Goal: Task Accomplishment & Management: Use online tool/utility

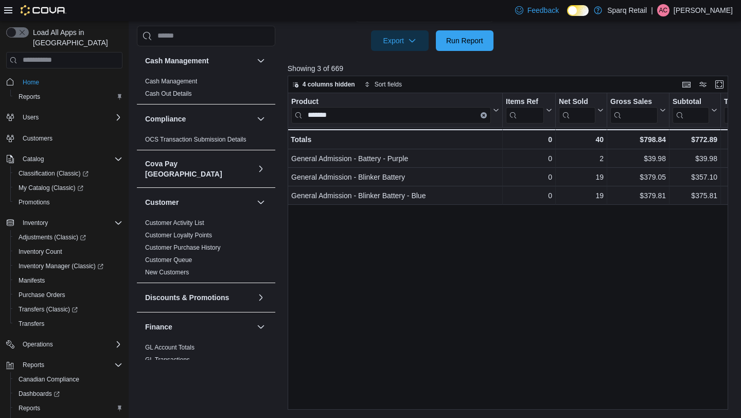
scroll to position [609, 0]
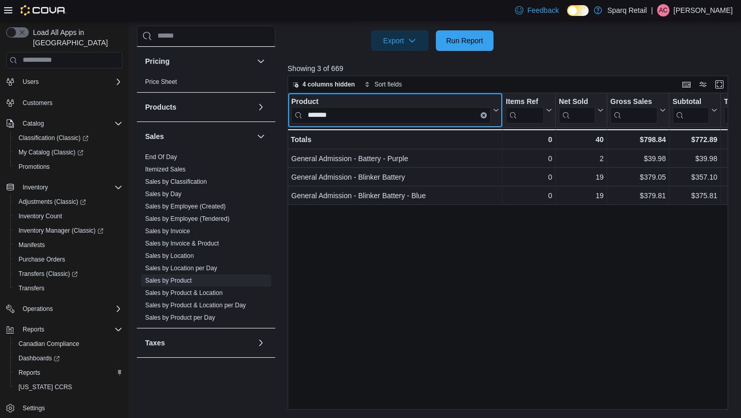
click at [484, 114] on icon "Clear input" at bounding box center [483, 115] width 2 height 2
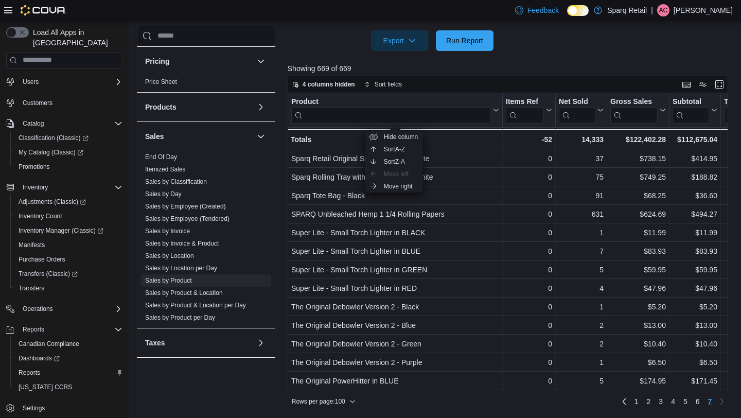
click at [322, 60] on div at bounding box center [510, 57] width 445 height 12
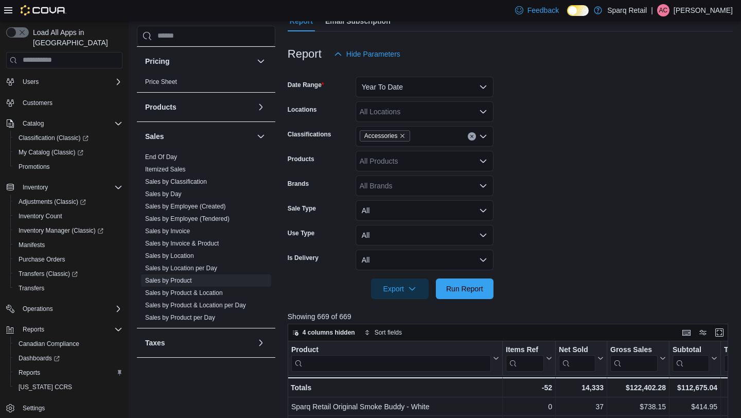
scroll to position [65, 0]
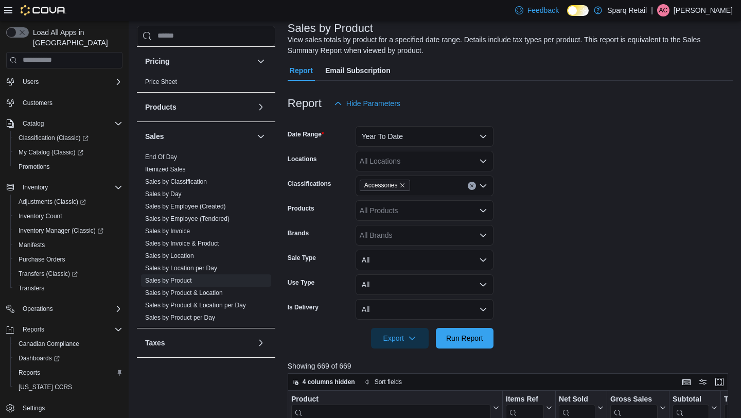
click at [394, 149] on form "Date Range Year To Date Locations All Locations Classifications Accessories Pro…" at bounding box center [510, 231] width 445 height 235
click at [389, 136] on button "Year To Date" at bounding box center [424, 136] width 138 height 21
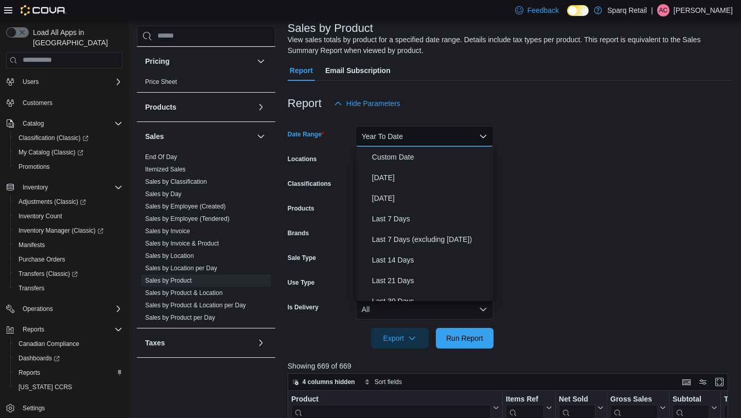
scroll to position [154, 0]
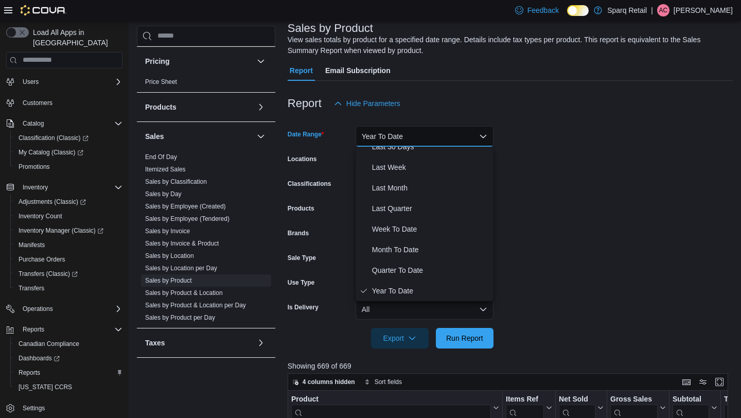
click at [310, 171] on form "Date Range Year To Date Locations All Locations Classifications Accessories Pro…" at bounding box center [510, 231] width 445 height 235
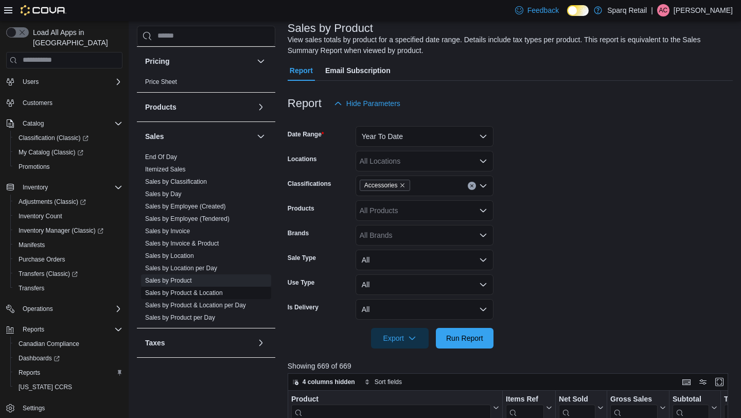
click at [209, 289] on link "Sales by Product & Location" at bounding box center [184, 292] width 78 height 7
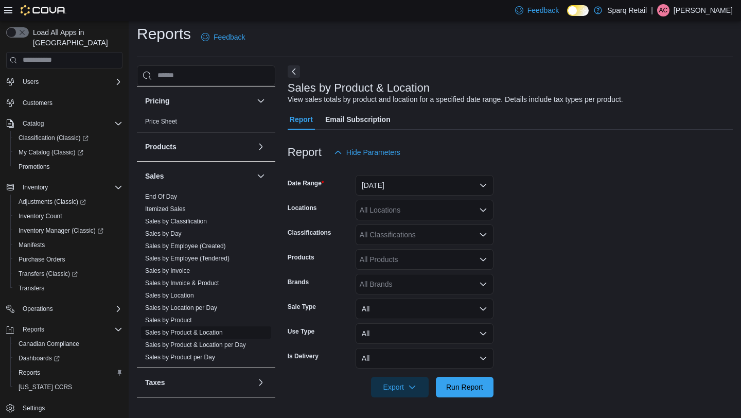
scroll to position [5, 0]
click at [410, 184] on button "[DATE]" at bounding box center [424, 185] width 138 height 21
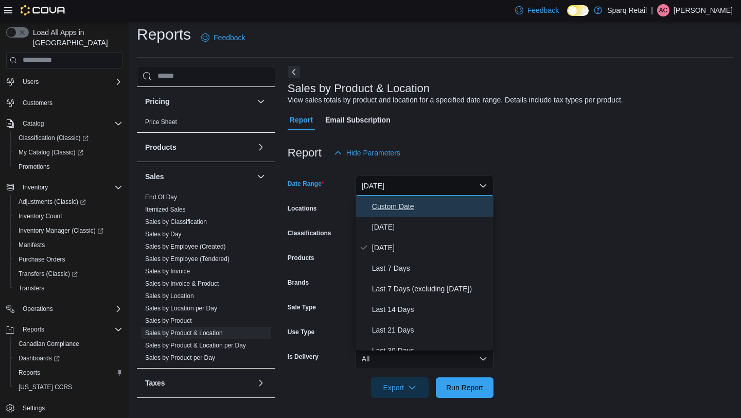
click at [405, 211] on span "Custom Date" at bounding box center [430, 206] width 117 height 12
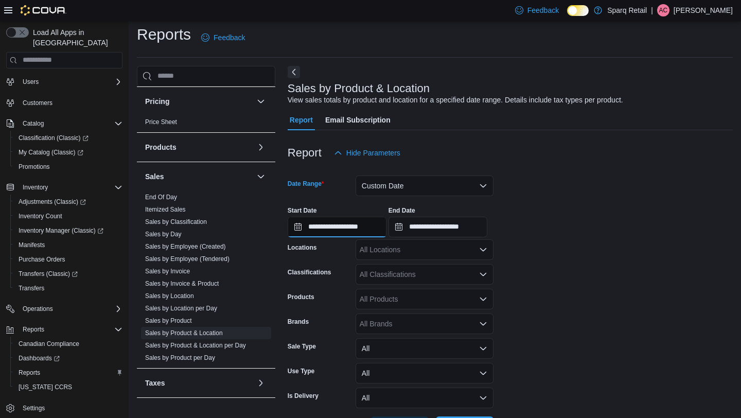
click at [347, 229] on input "**********" at bounding box center [337, 227] width 99 height 21
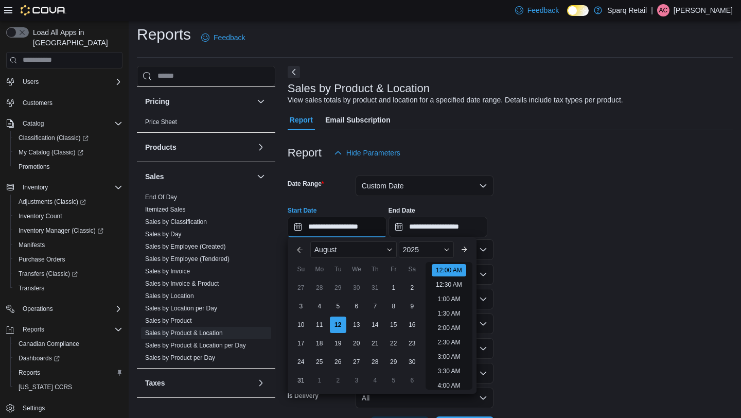
scroll to position [32, 0]
click at [337, 302] on div "5" at bounding box center [338, 306] width 18 height 18
type input "**********"
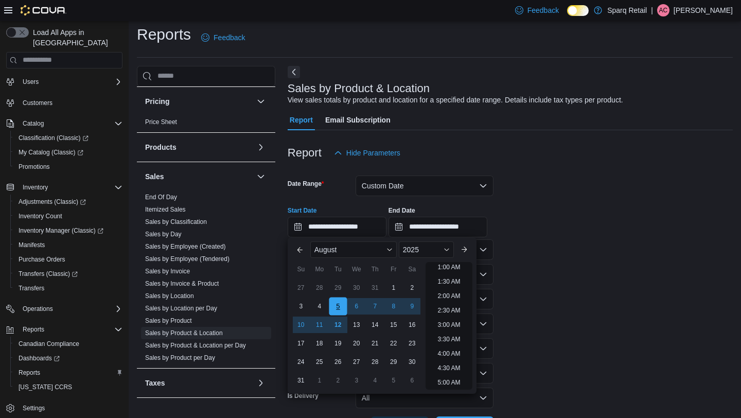
scroll to position [2, 0]
click at [531, 254] on form "**********" at bounding box center [510, 300] width 445 height 274
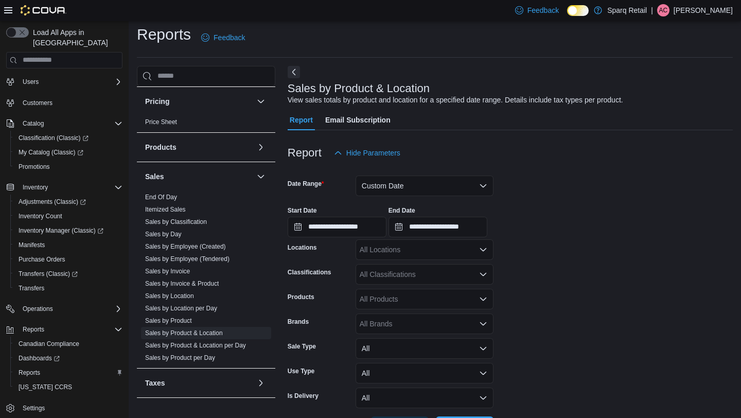
scroll to position [44, 0]
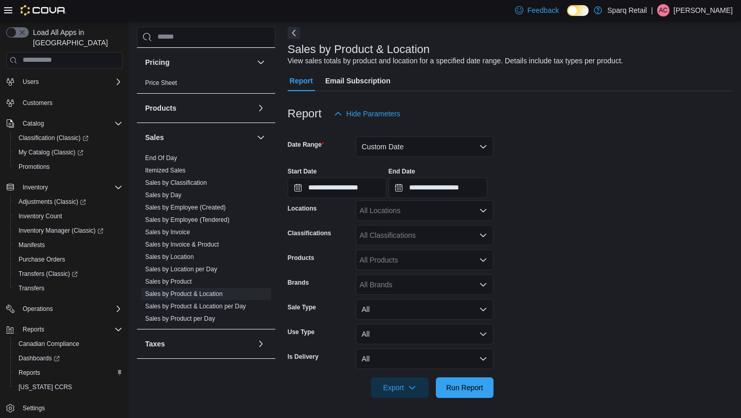
click at [431, 226] on div "All Classifications" at bounding box center [424, 235] width 138 height 21
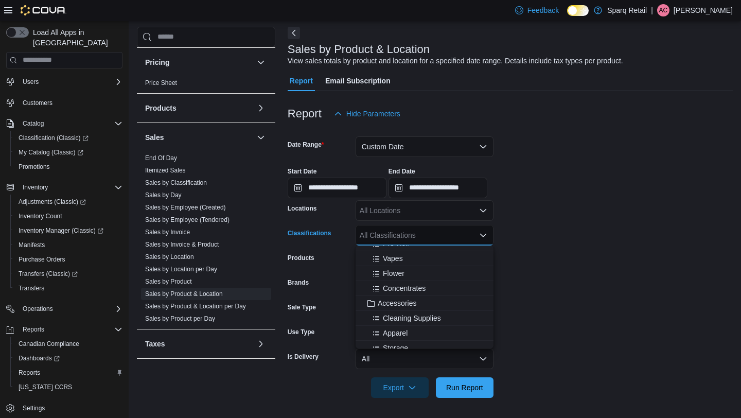
scroll to position [144, 0]
click at [410, 306] on span "Accessories" at bounding box center [397, 302] width 39 height 10
click at [556, 265] on form "**********" at bounding box center [510, 261] width 445 height 274
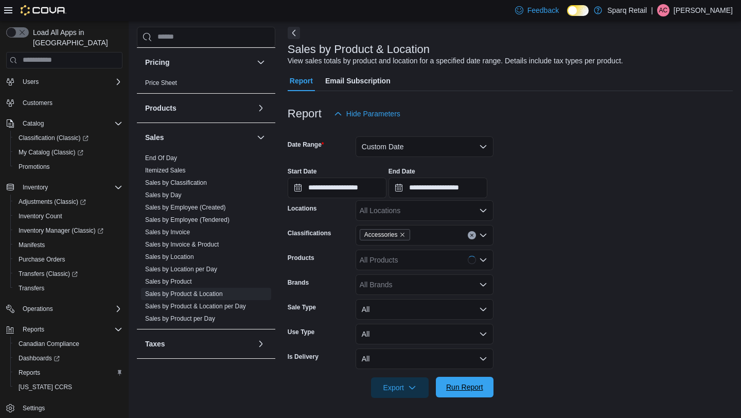
click at [461, 387] on span "Run Report" at bounding box center [464, 387] width 37 height 10
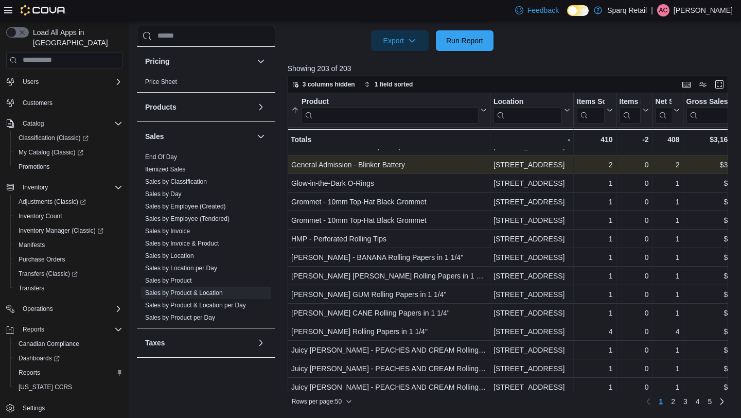
scroll to position [684, 0]
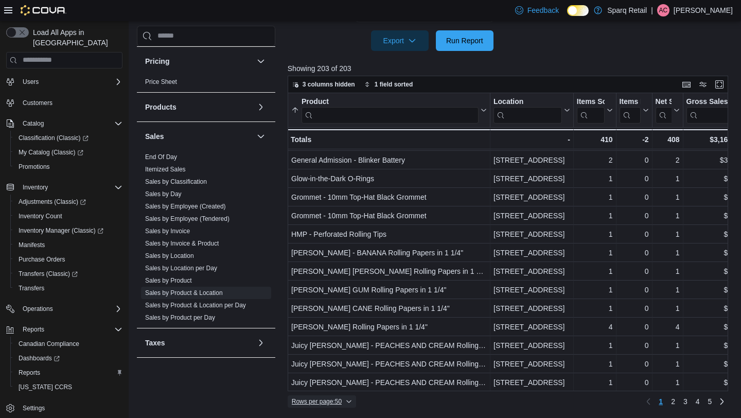
click at [319, 401] on span "Rows per page : 50" at bounding box center [317, 401] width 50 height 8
click at [322, 381] on span "100 rows" at bounding box center [338, 380] width 33 height 8
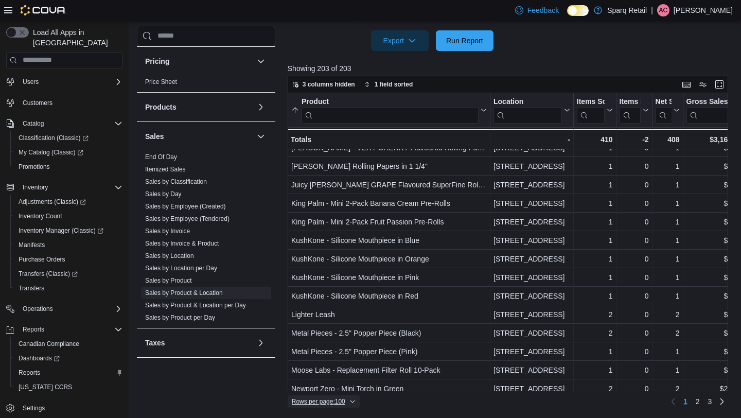
scroll to position [991, 0]
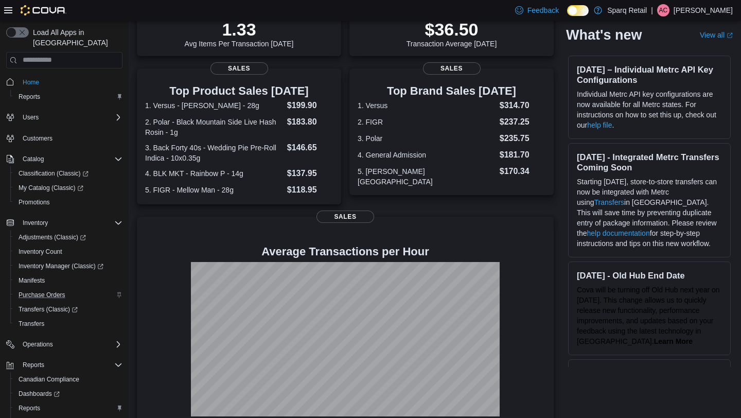
scroll to position [35, 0]
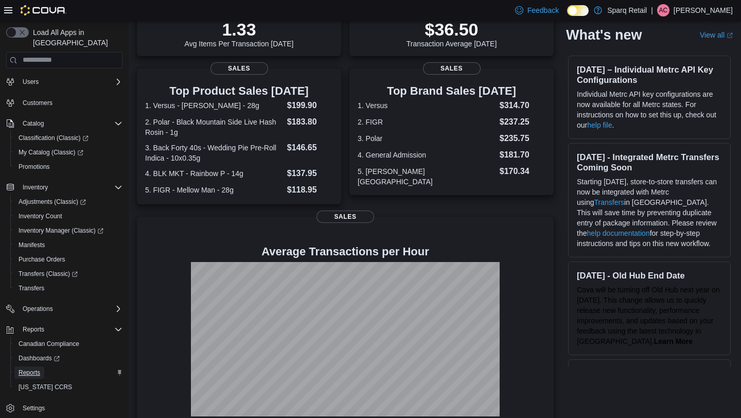
click at [34, 368] on span "Reports" at bounding box center [30, 372] width 22 height 8
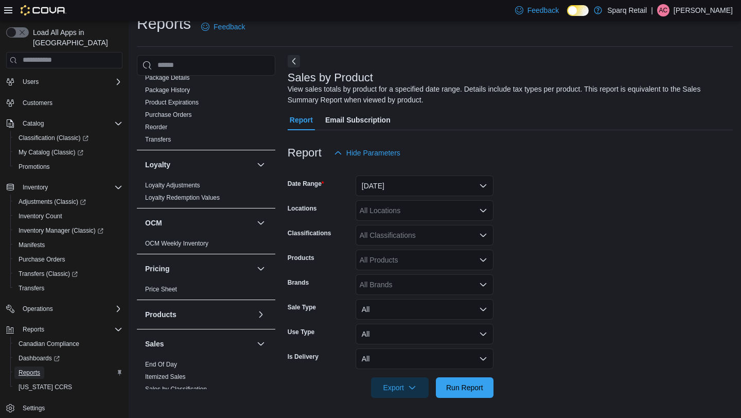
scroll to position [609, 0]
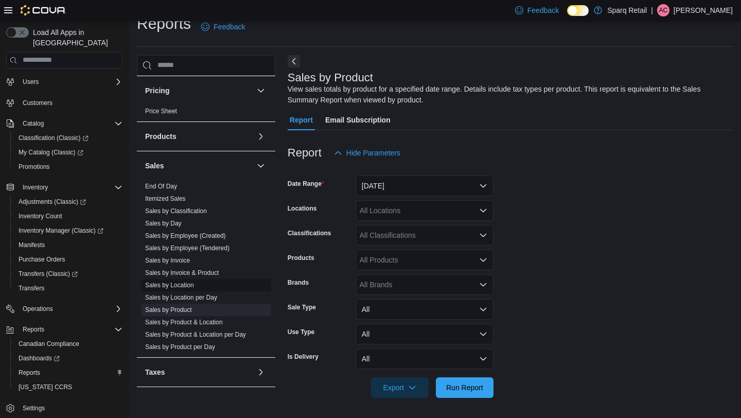
click at [185, 281] on link "Sales by Location" at bounding box center [169, 284] width 49 height 7
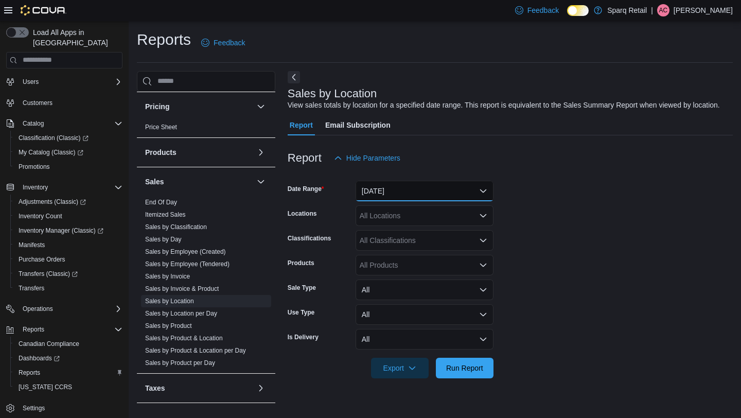
click at [425, 198] on button "[DATE]" at bounding box center [424, 191] width 138 height 21
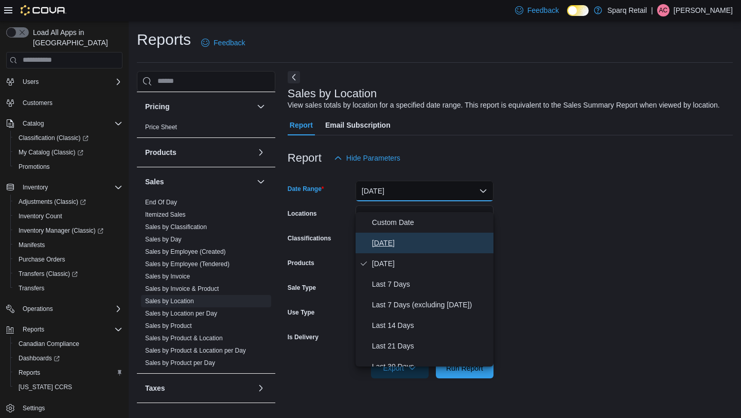
click at [400, 241] on span "[DATE]" at bounding box center [430, 243] width 117 height 12
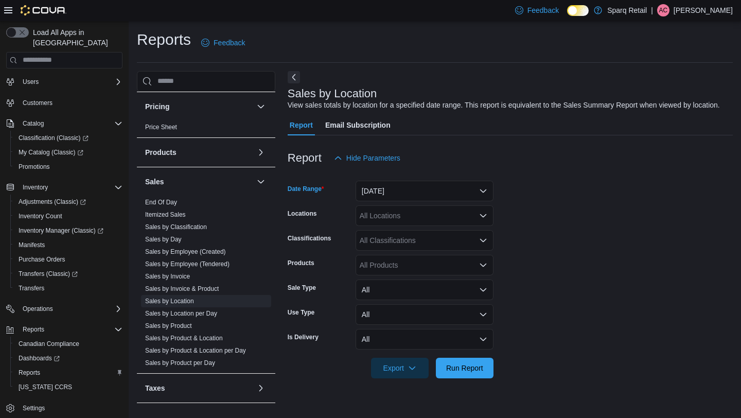
click at [399, 247] on div "All Classifications" at bounding box center [424, 240] width 138 height 21
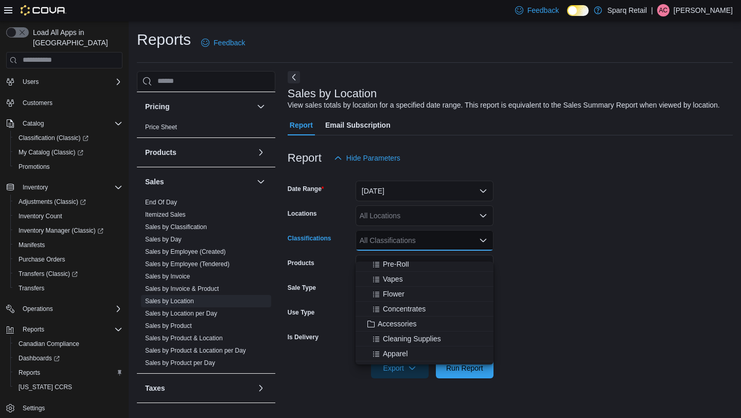
scroll to position [143, 0]
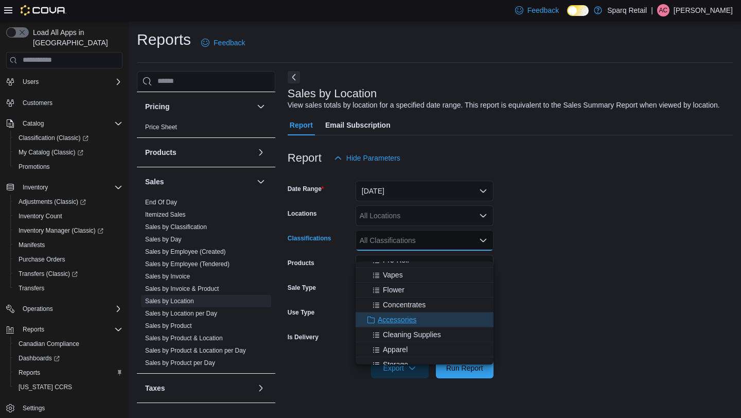
click at [401, 322] on span "Accessories" at bounding box center [397, 319] width 39 height 10
click at [565, 243] on form "Date Range Today Locations All Locations Classifications Accessories Combo box.…" at bounding box center [510, 273] width 445 height 210
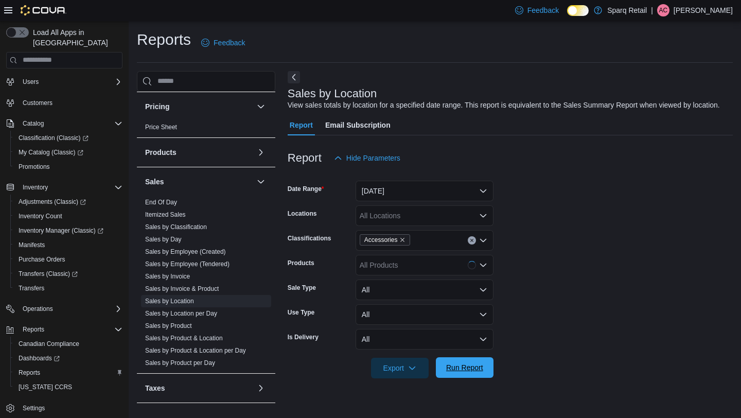
click at [475, 370] on span "Run Report" at bounding box center [464, 367] width 45 height 21
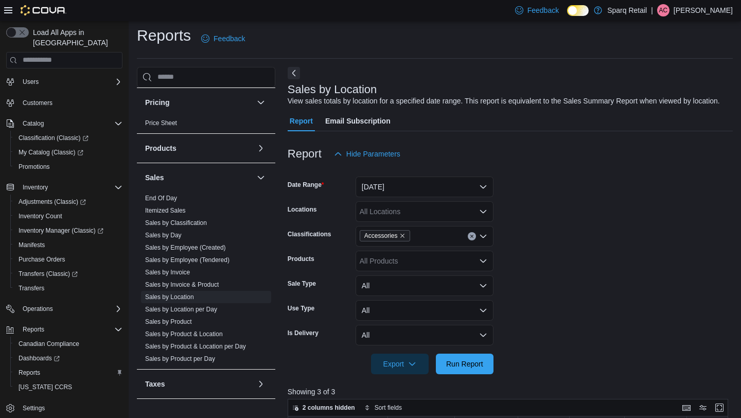
scroll to position [3, 0]
click at [404, 240] on icon "Remove Accessories from selection in this group" at bounding box center [402, 237] width 6 height 6
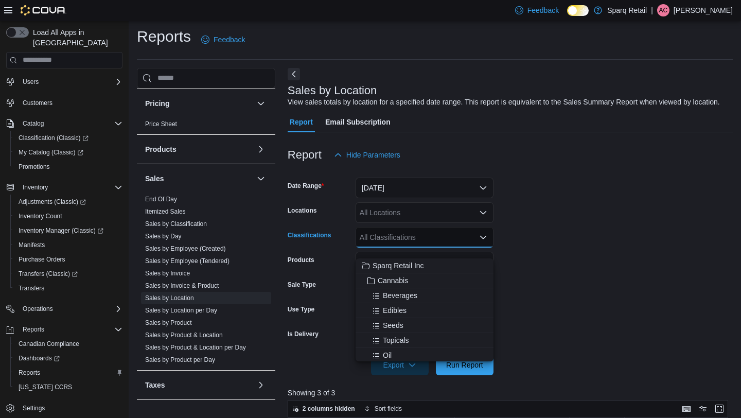
click at [531, 202] on form "Date Range Today Locations All Locations Classifications All Classifications Co…" at bounding box center [510, 270] width 445 height 210
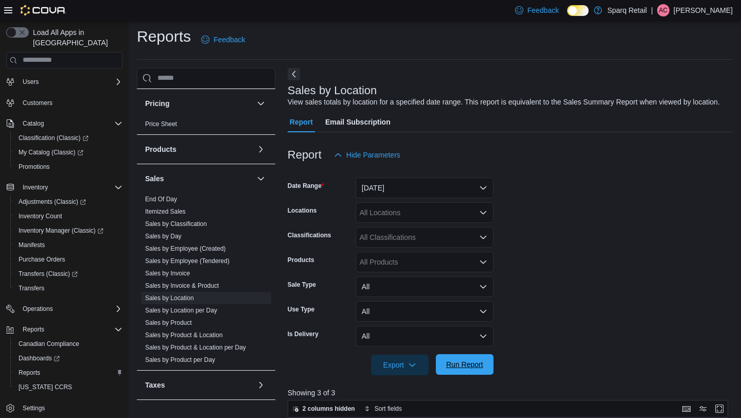
click at [448, 374] on span "Run Report" at bounding box center [464, 364] width 45 height 21
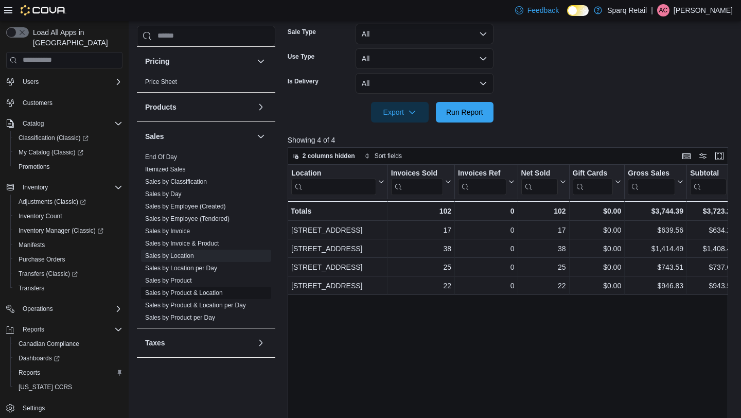
click at [185, 289] on link "Sales by Product & Location" at bounding box center [184, 292] width 78 height 7
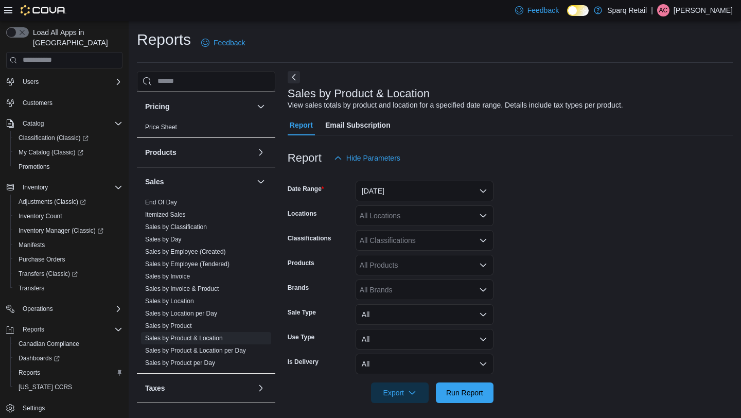
scroll to position [5, 0]
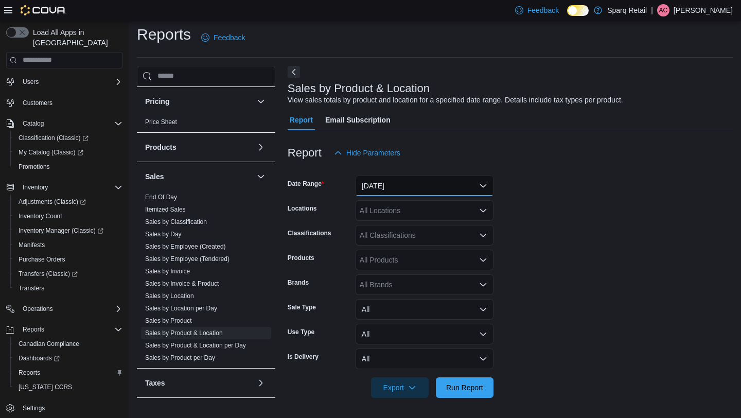
click at [390, 188] on button "[DATE]" at bounding box center [424, 185] width 138 height 21
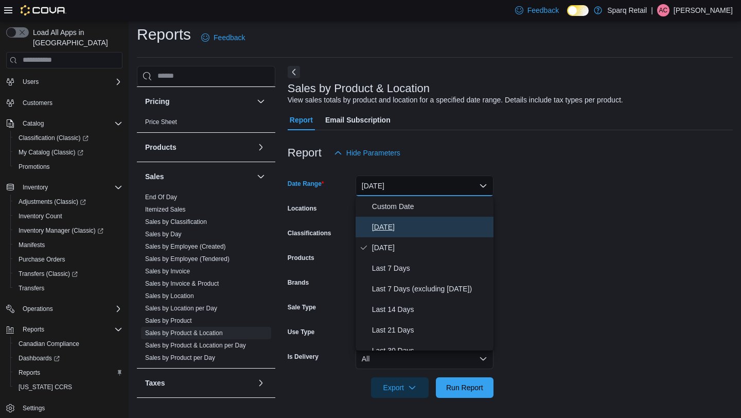
click at [388, 234] on button "[DATE]" at bounding box center [424, 227] width 138 height 21
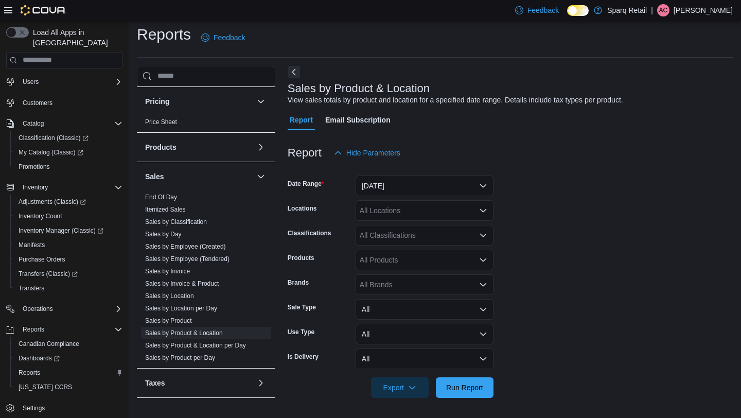
click at [388, 234] on div "All Classifications" at bounding box center [424, 235] width 138 height 21
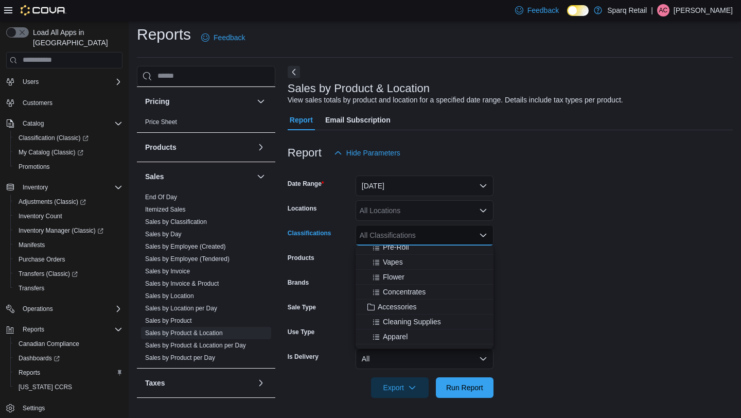
scroll to position [140, 0]
click at [391, 311] on button "Accessories" at bounding box center [424, 306] width 138 height 15
click at [609, 244] on form "Date Range Today Locations All Locations Classifications Accessories Combo box.…" at bounding box center [510, 280] width 445 height 235
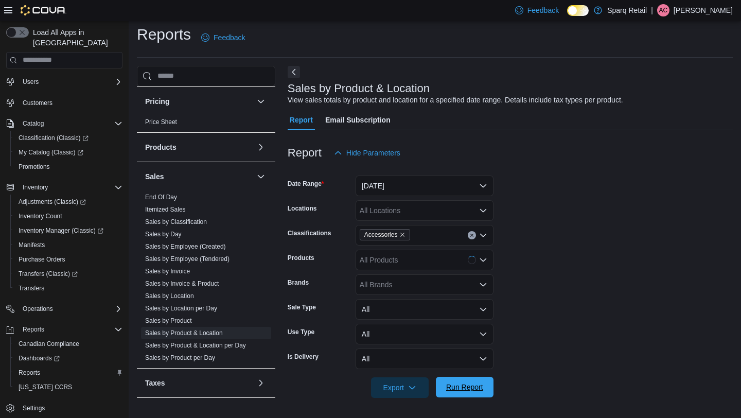
click at [469, 377] on div "Export Run Report" at bounding box center [391, 387] width 206 height 21
click at [463, 383] on span "Run Report" at bounding box center [464, 387] width 37 height 10
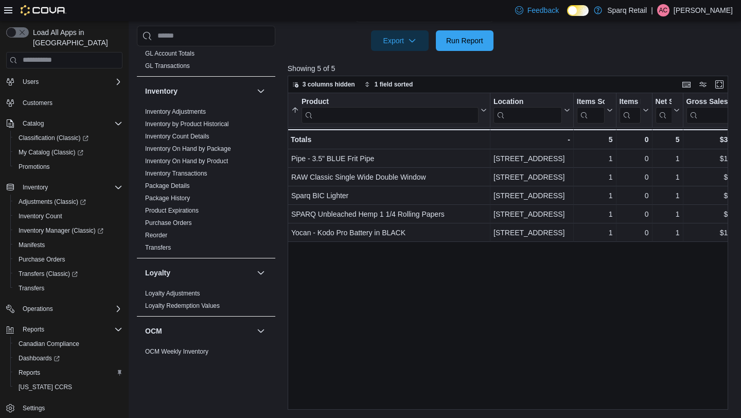
scroll to position [288, 0]
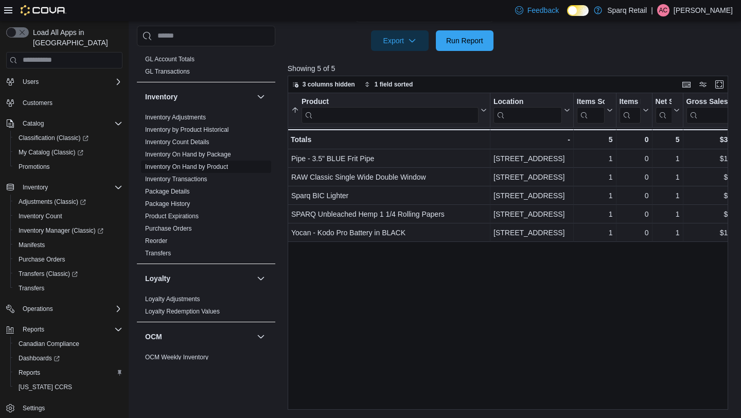
click at [195, 163] on link "Inventory On Hand by Product" at bounding box center [186, 166] width 83 height 7
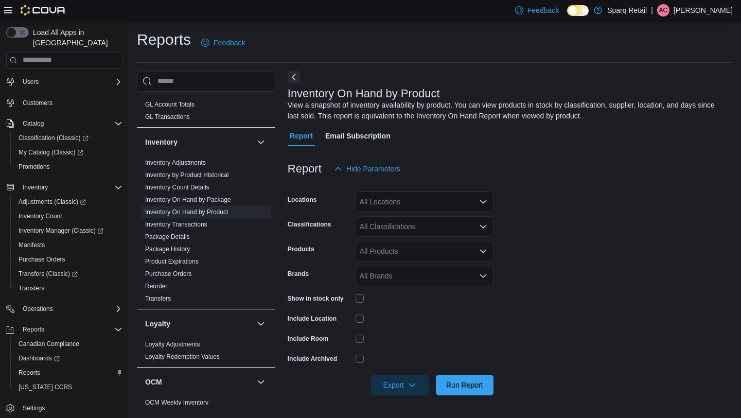
click at [386, 235] on div "All Classifications" at bounding box center [424, 226] width 138 height 21
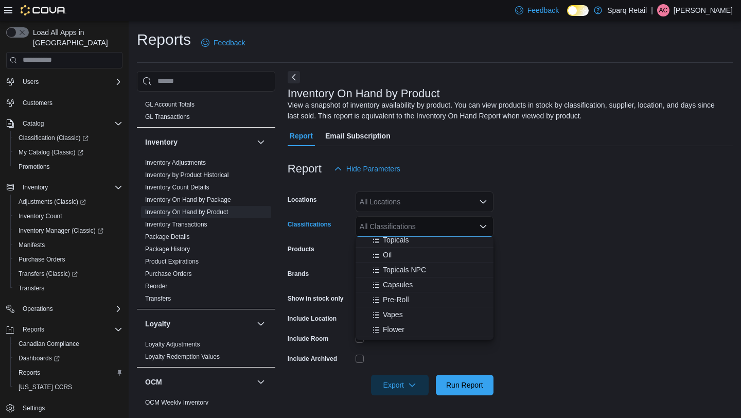
scroll to position [122, 0]
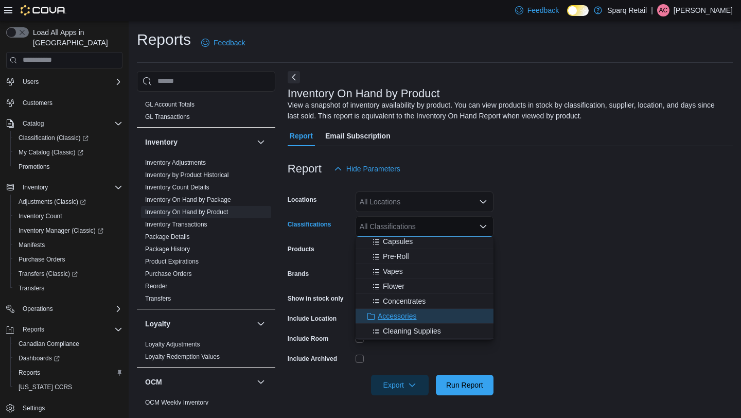
click at [389, 314] on span "Accessories" at bounding box center [397, 316] width 39 height 10
click at [557, 255] on form "Locations All Locations Classifications Accessories Combo box. Selected. Access…" at bounding box center [510, 287] width 445 height 216
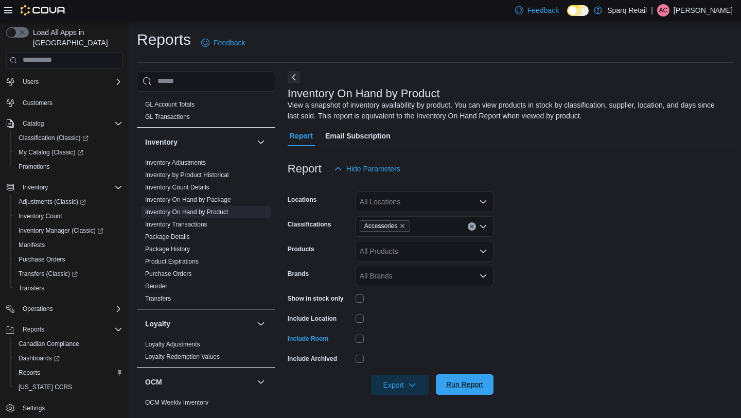
click at [460, 388] on span "Run Report" at bounding box center [464, 384] width 37 height 10
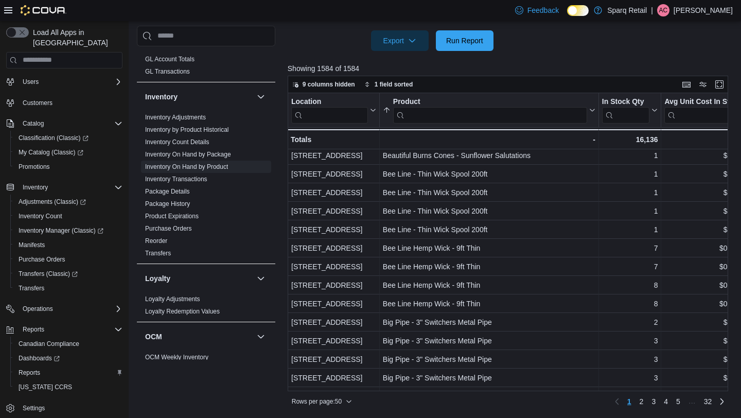
scroll to position [684, 0]
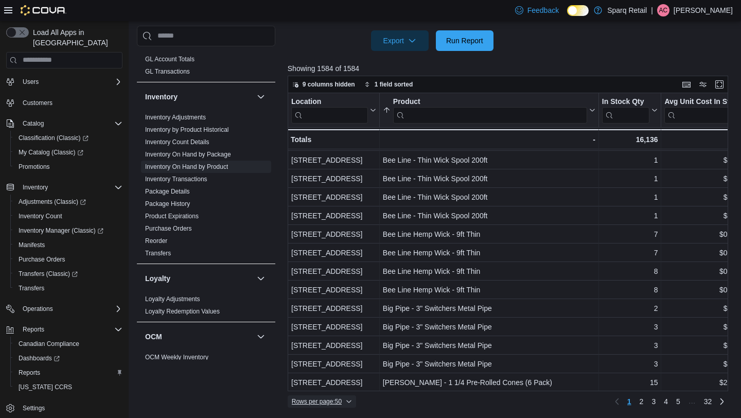
click at [348, 404] on span "Rows per page : 50" at bounding box center [322, 401] width 60 height 12
click at [343, 381] on span "100 rows" at bounding box center [338, 380] width 33 height 8
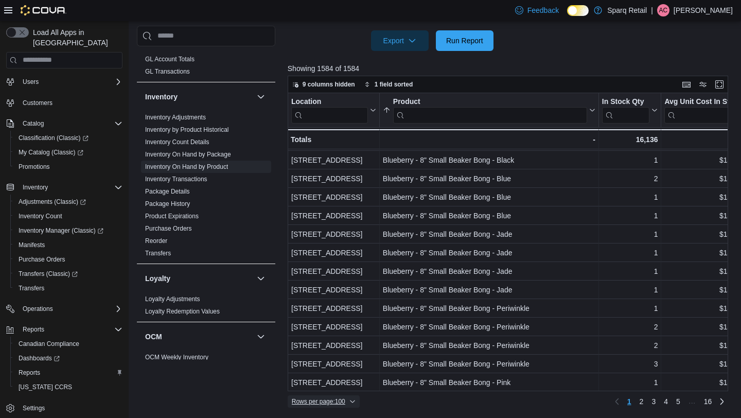
scroll to position [1610, 0]
click at [642, 403] on span "2" at bounding box center [641, 401] width 4 height 10
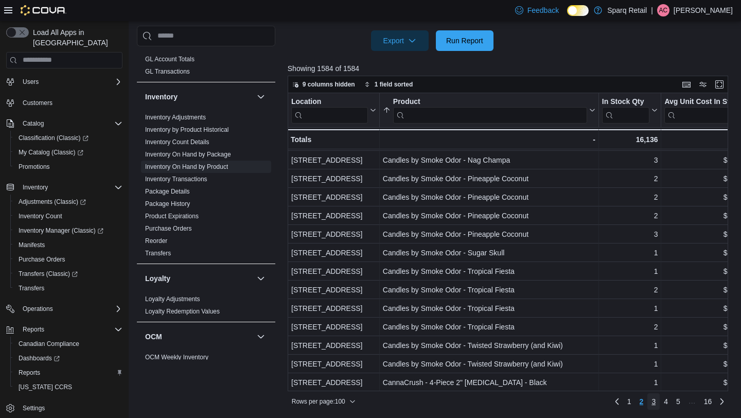
click at [655, 404] on span "3" at bounding box center [653, 401] width 4 height 10
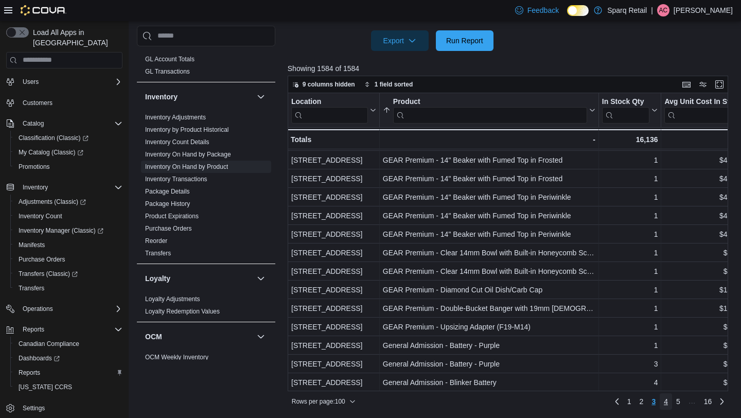
click at [665, 403] on span "4" at bounding box center [666, 401] width 4 height 10
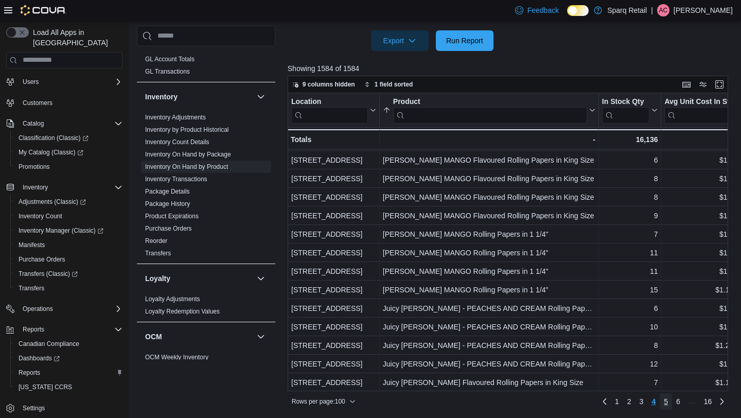
click at [665, 401] on span "5" at bounding box center [666, 401] width 4 height 10
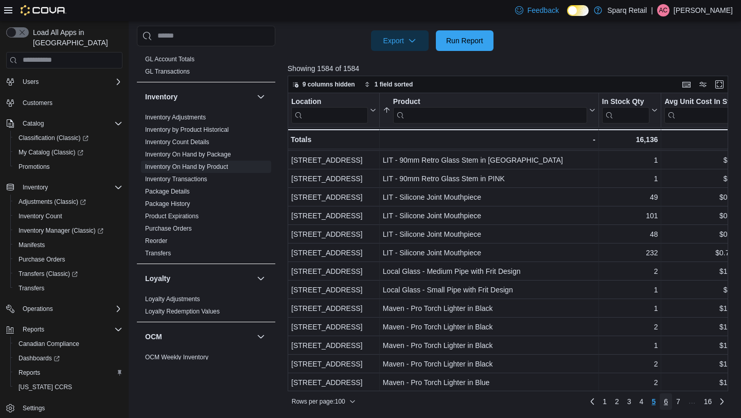
click at [667, 402] on span "6" at bounding box center [666, 401] width 4 height 10
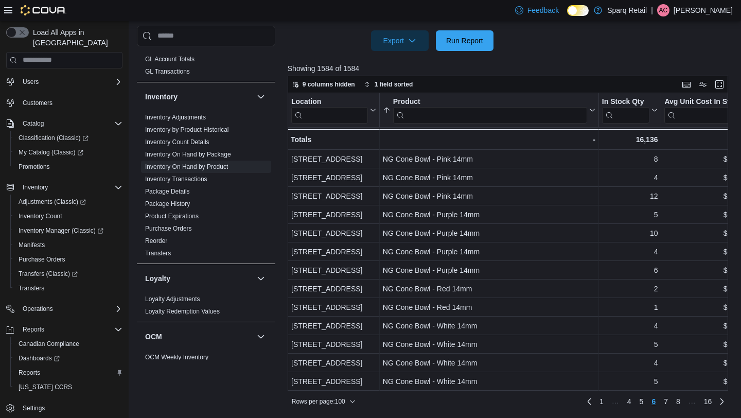
scroll to position [1521, 0]
